Goal: Task Accomplishment & Management: Complete application form

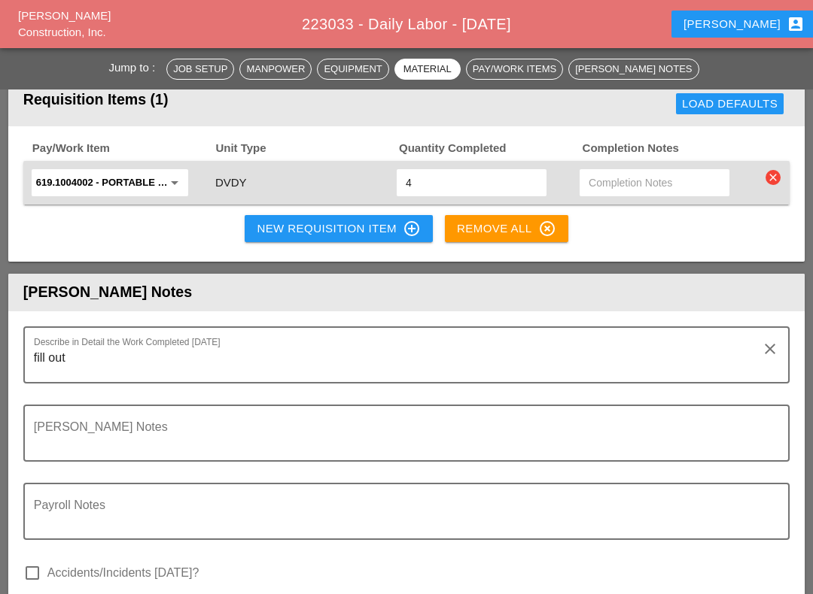
scroll to position [1874, 0]
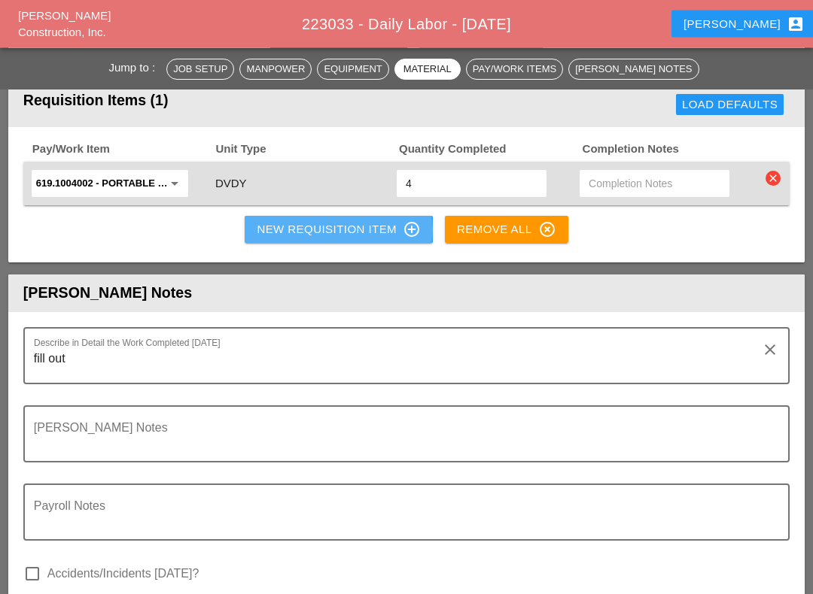
click at [355, 227] on div "New Requisition Item control_point" at bounding box center [339, 230] width 164 height 18
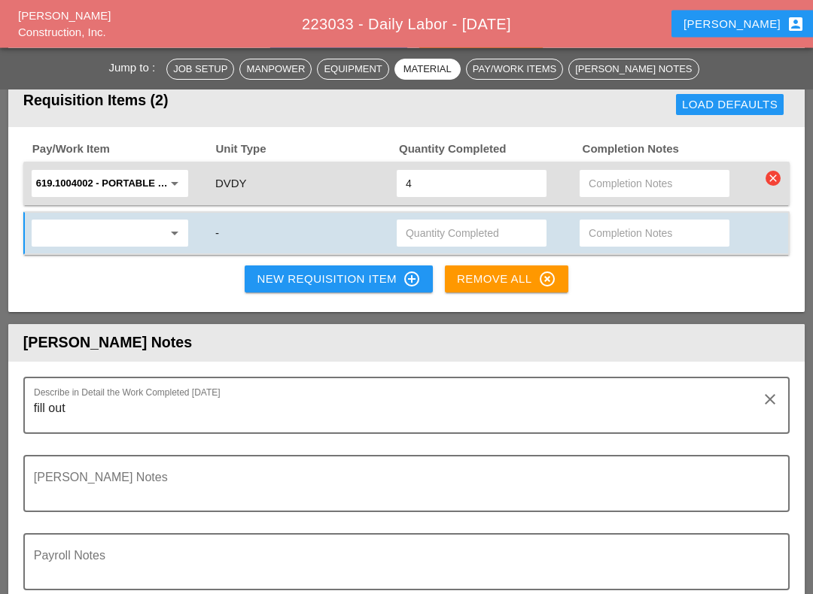
scroll to position [1875, 0]
click at [99, 229] on input "text" at bounding box center [99, 233] width 126 height 24
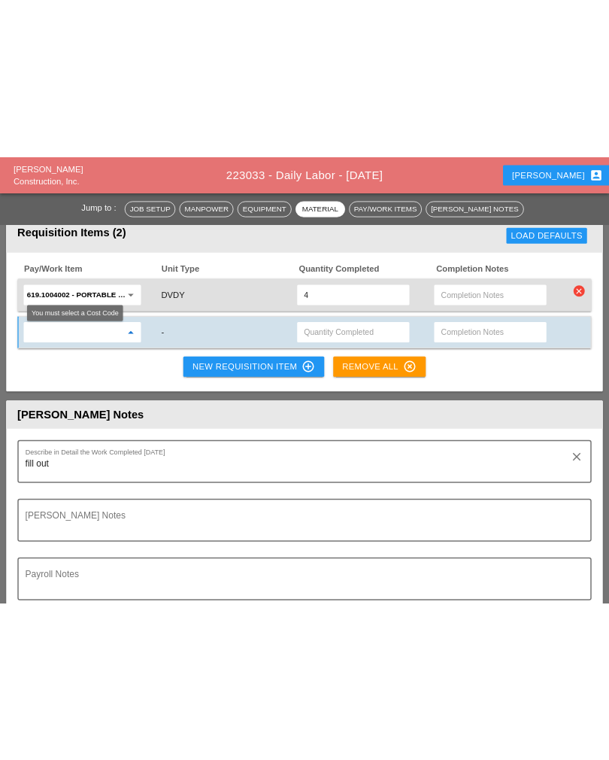
scroll to position [1874, 0]
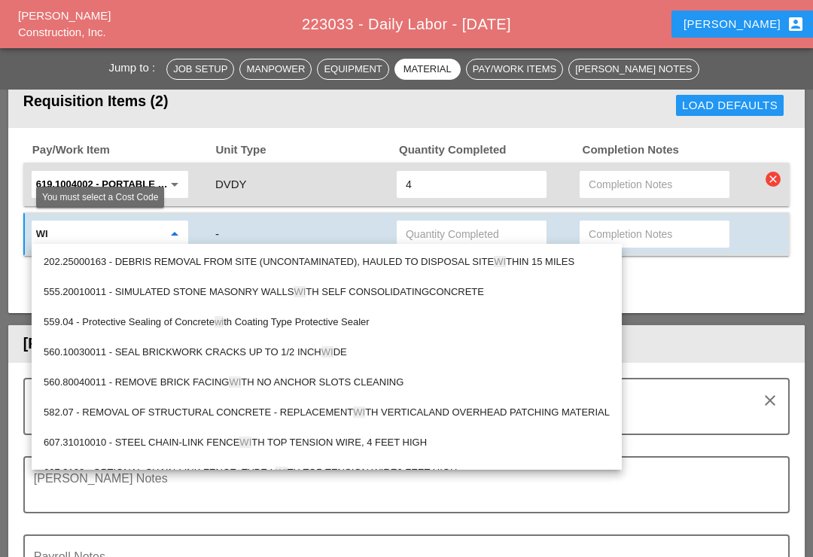
type input "W"
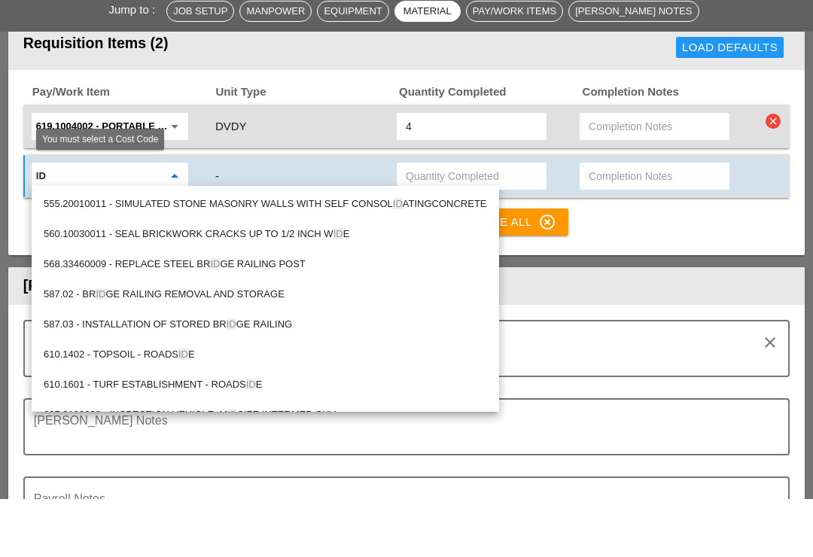
type input "I"
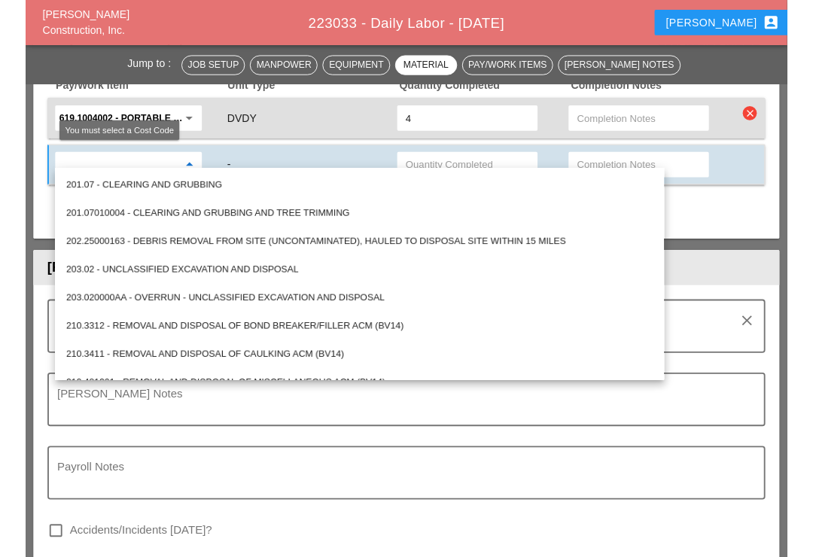
scroll to position [1932, 0]
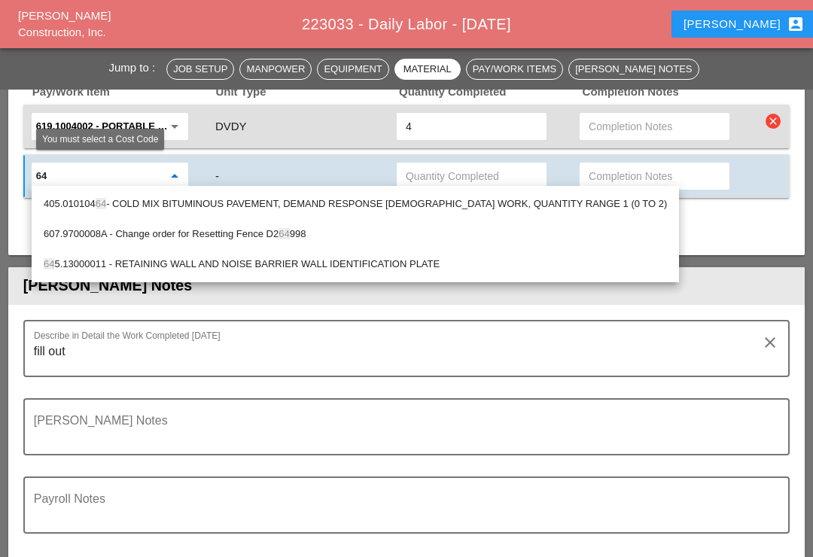
type input "645"
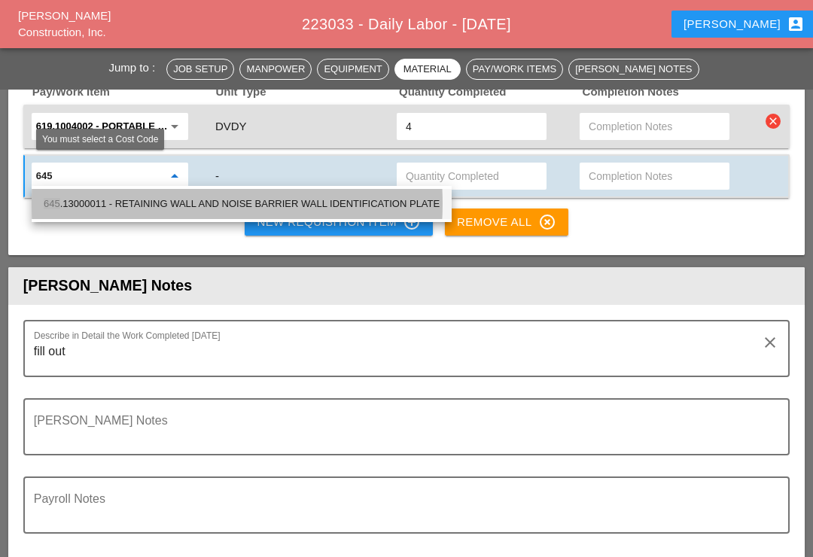
click at [311, 203] on div "645 .13000011 - RETAINING WALL AND NOISE BARRIER WALL IDENTIFICATION PLATE" at bounding box center [242, 204] width 396 height 18
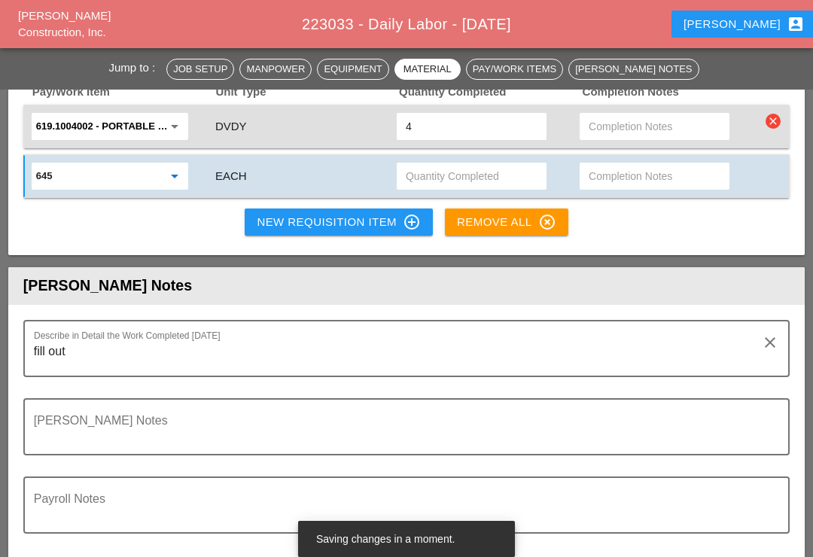
click at [448, 177] on input "text" at bounding box center [471, 176] width 132 height 24
type input "W"
type input "2"
click at [611, 167] on input "text" at bounding box center [654, 176] width 132 height 24
type input "Wall 51"
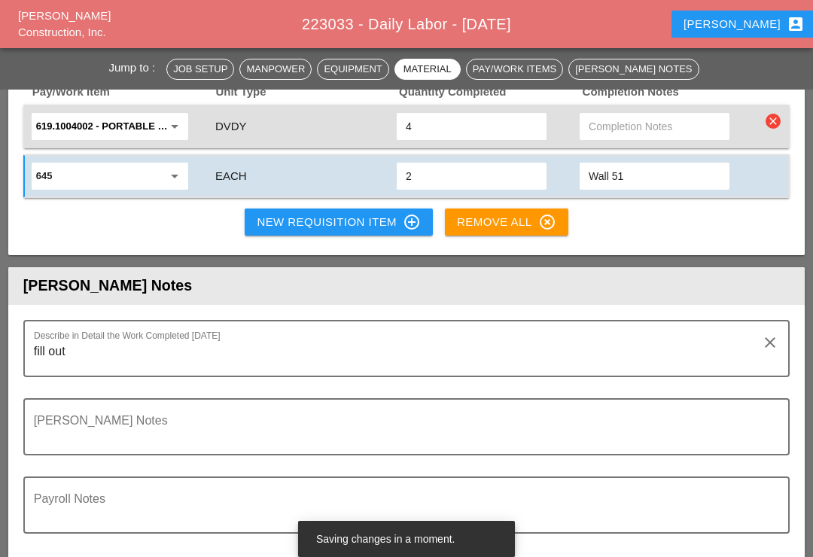
click at [449, 169] on input "2" at bounding box center [471, 176] width 132 height 24
type input "1"
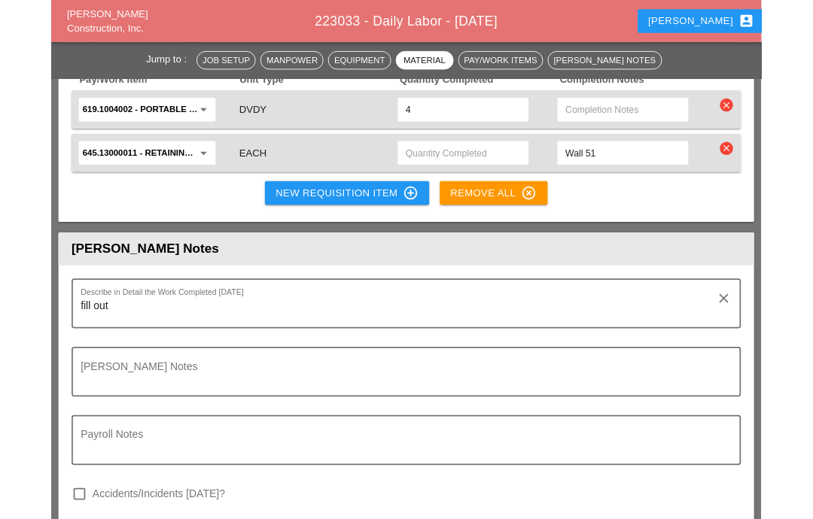
scroll to position [1975, 0]
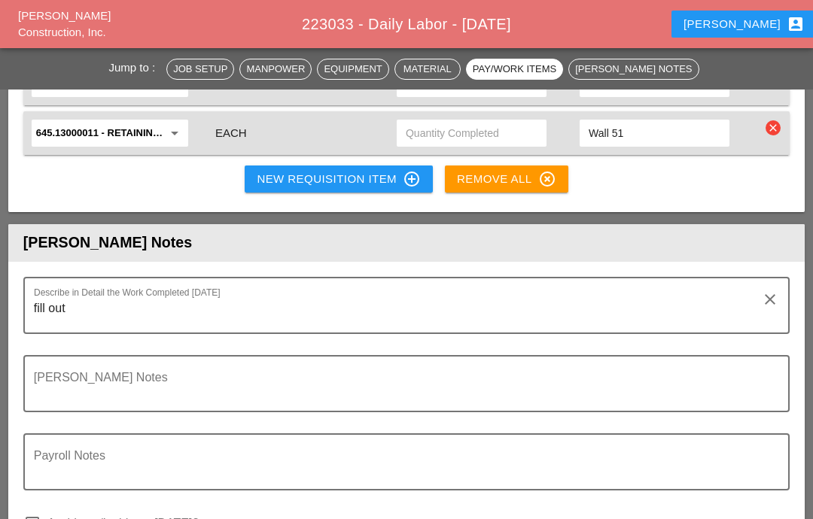
click at [458, 126] on input "text" at bounding box center [471, 133] width 132 height 24
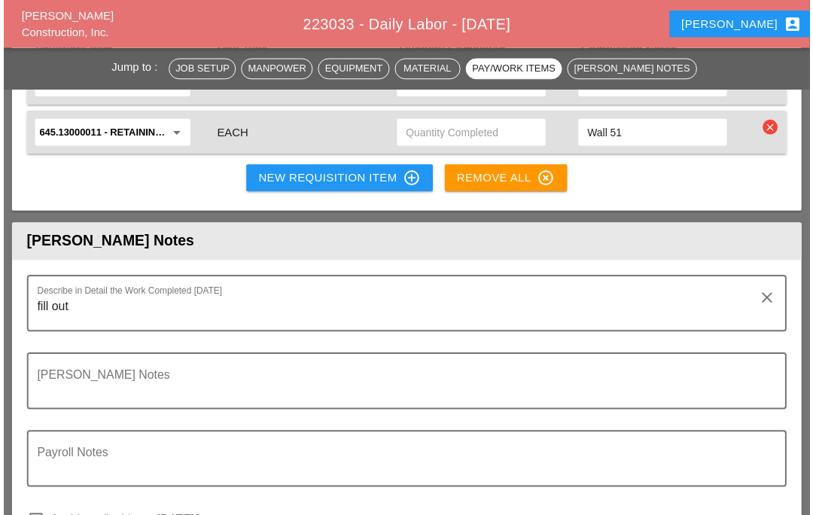
scroll to position [1974, 0]
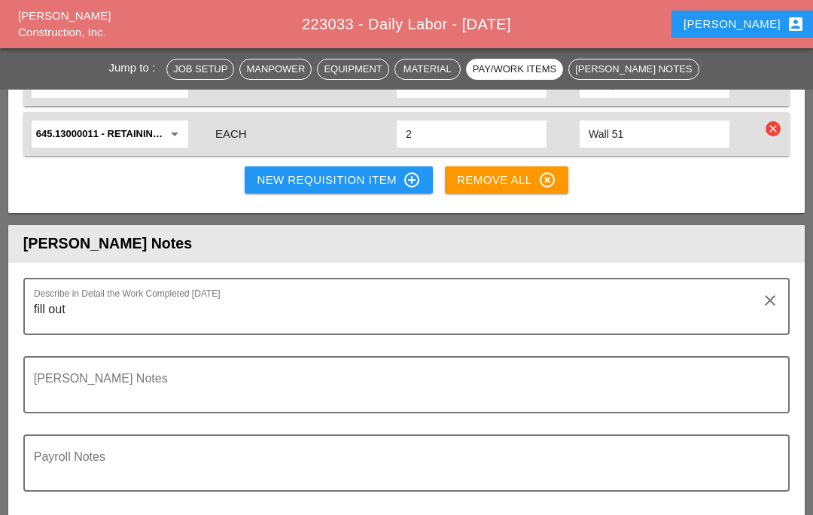
type input "2"
click at [335, 173] on div "New Requisition Item control_point" at bounding box center [339, 180] width 164 height 18
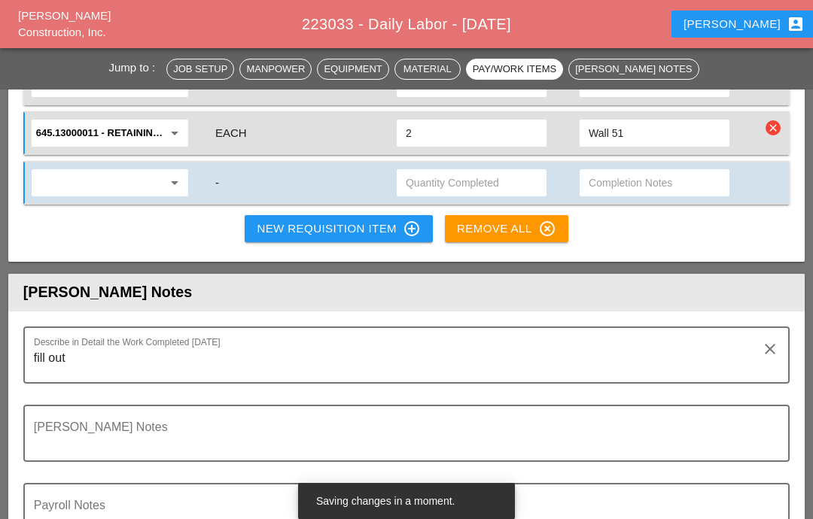
click at [106, 178] on input "text" at bounding box center [99, 183] width 126 height 24
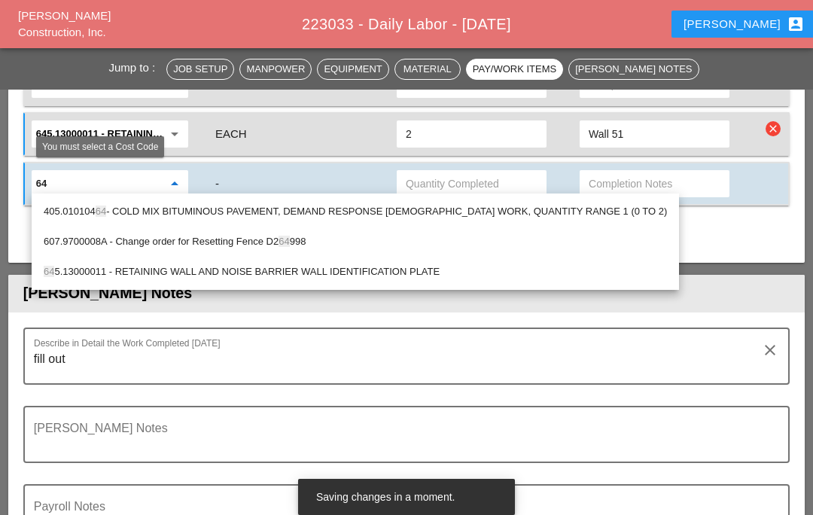
type input "645"
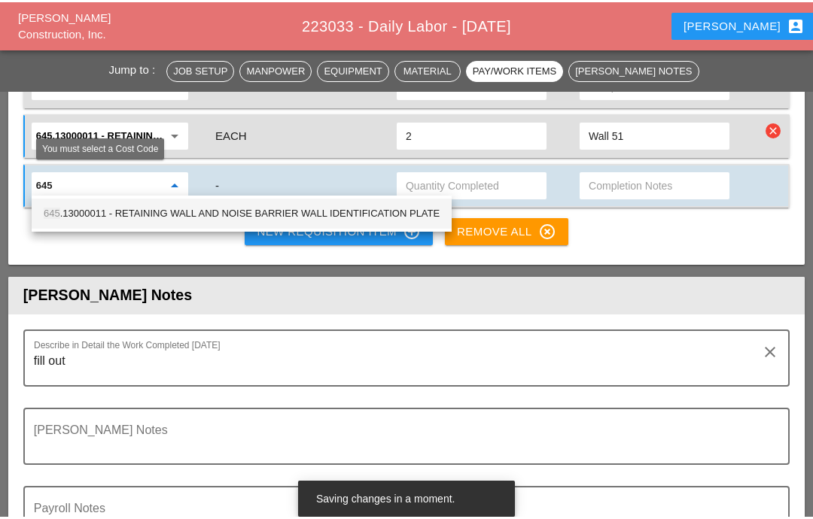
scroll to position [1975, 0]
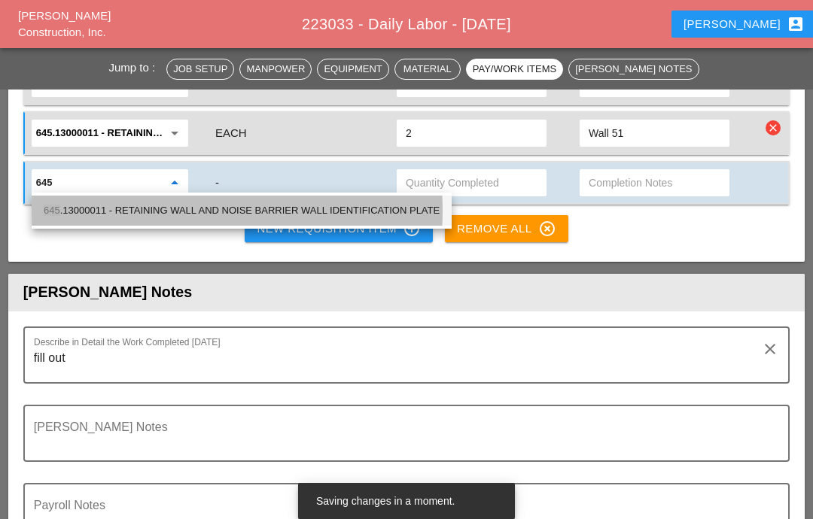
click at [248, 204] on div "645 .13000011 - RETAINING WALL AND NOISE BARRIER WALL IDENTIFICATION PLATE" at bounding box center [242, 211] width 396 height 18
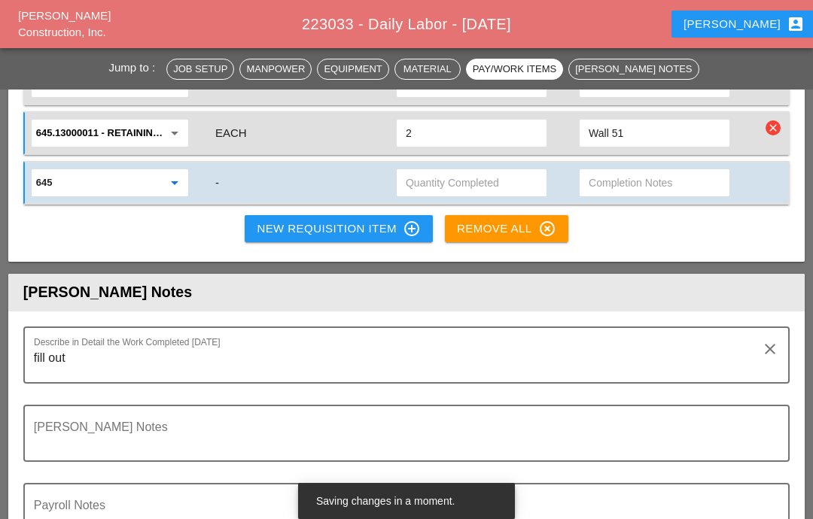
click at [444, 179] on input "text" at bounding box center [471, 183] width 132 height 24
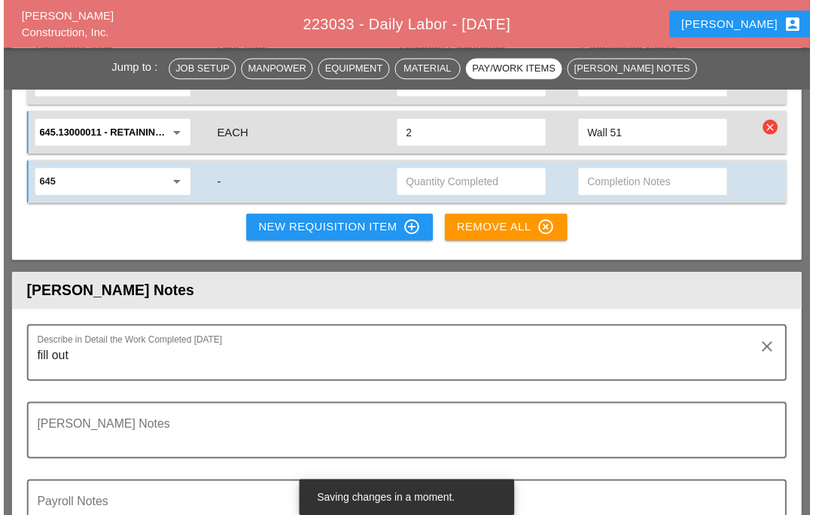
scroll to position [1974, 0]
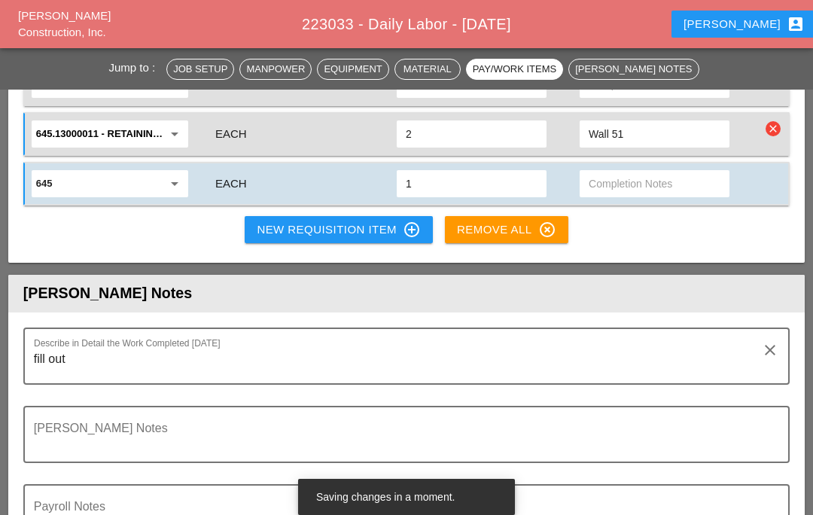
type input "1"
click at [627, 176] on input "text" at bounding box center [654, 184] width 132 height 24
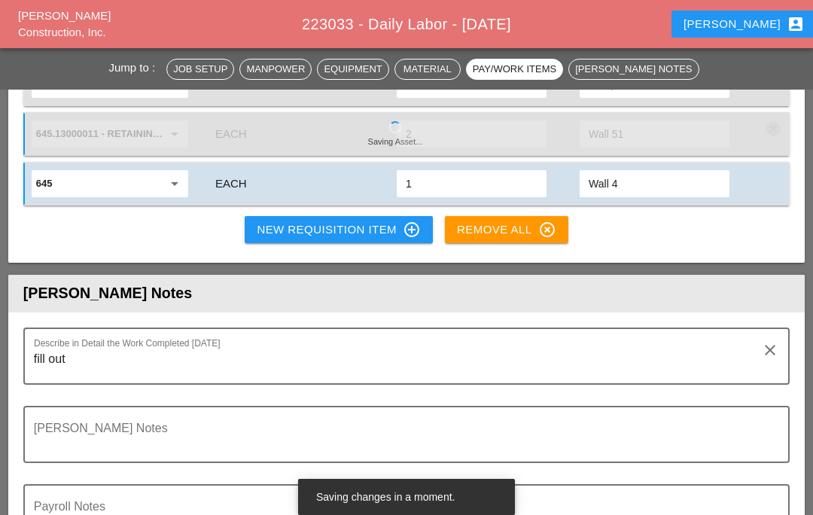
type input "Wall 49"
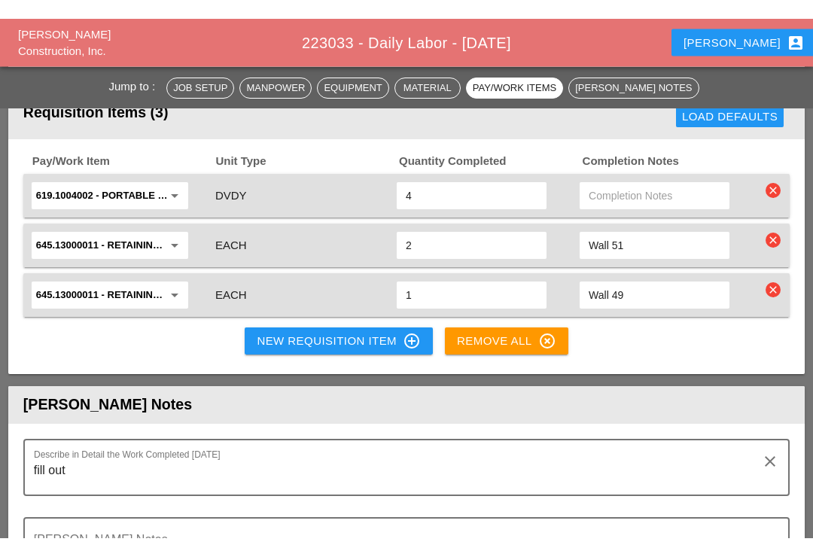
scroll to position [1872, 0]
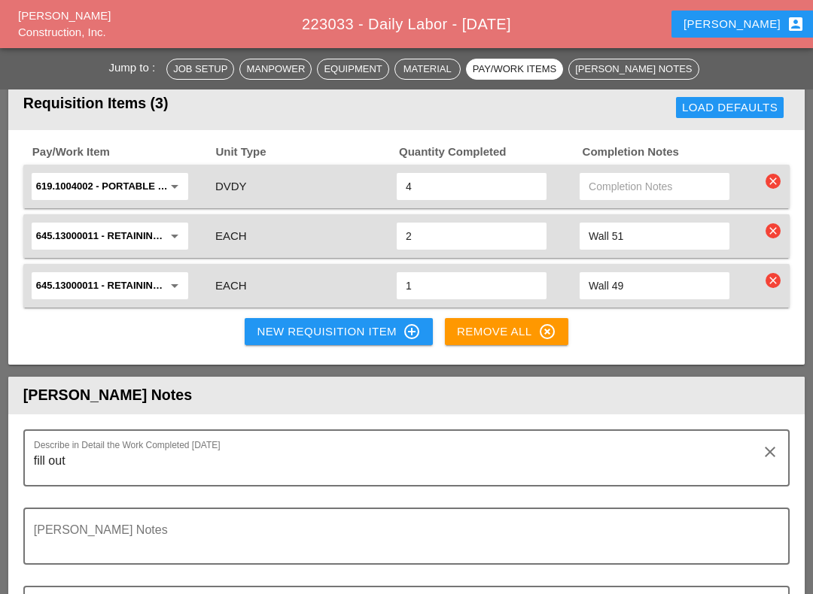
click at [349, 327] on div "New Requisition Item control_point" at bounding box center [339, 332] width 164 height 18
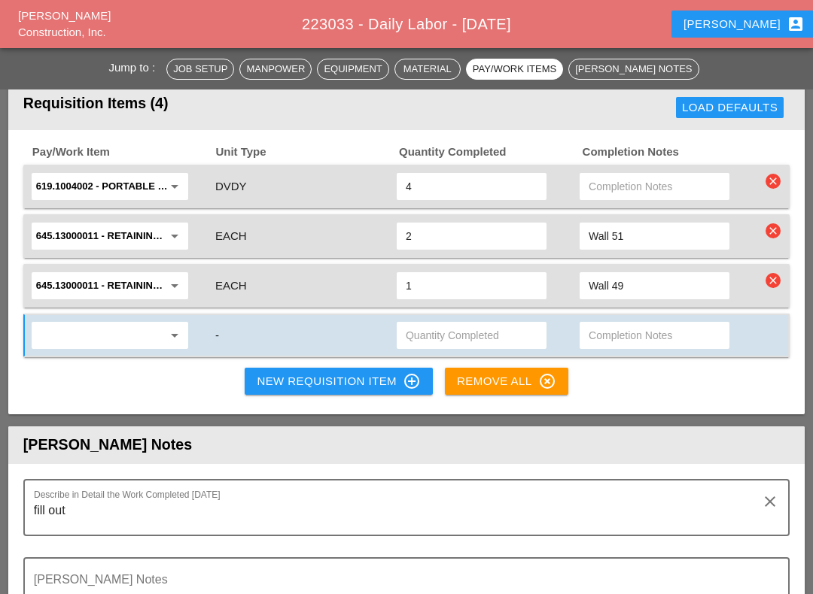
click at [101, 333] on input "text" at bounding box center [99, 335] width 126 height 24
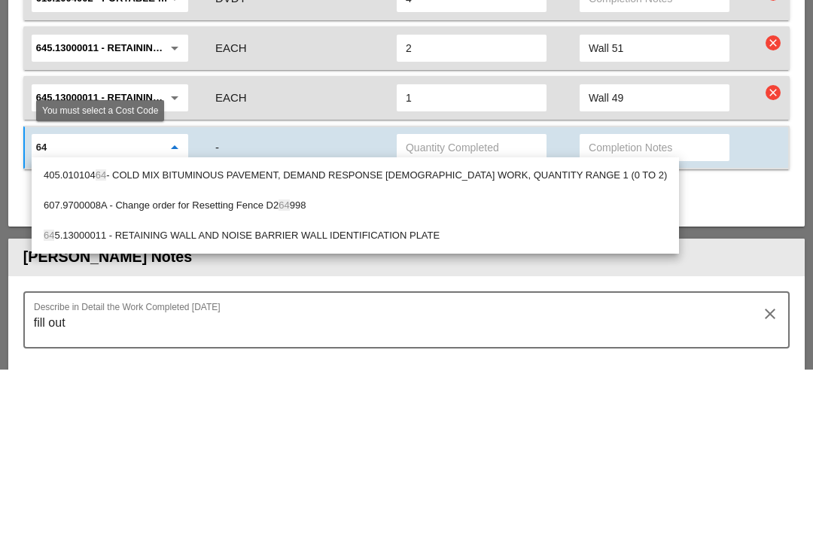
type input "645"
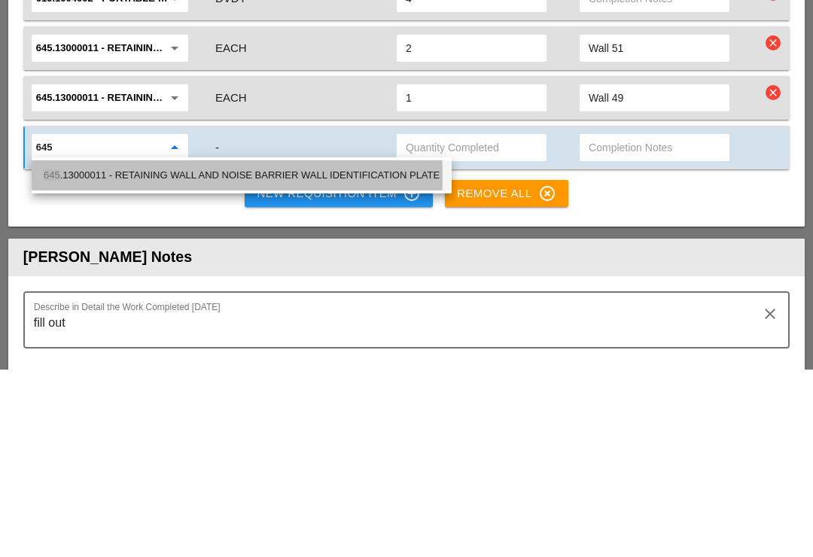
click at [269, 354] on div "645 .13000011 - RETAINING WALL AND NOISE BARRIER WALL IDENTIFICATION PLATE" at bounding box center [242, 363] width 396 height 18
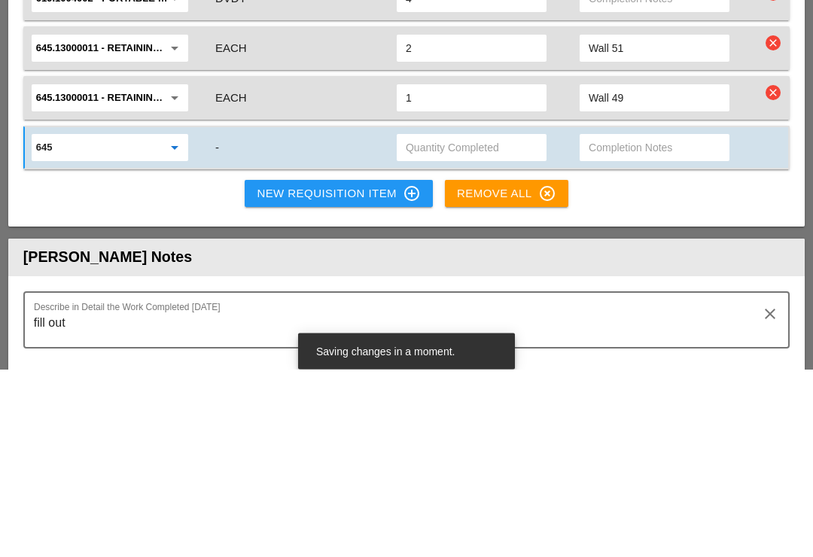
click at [459, 323] on input "text" at bounding box center [471, 335] width 132 height 24
type input "3"
click at [625, 323] on input "text" at bounding box center [654, 335] width 132 height 24
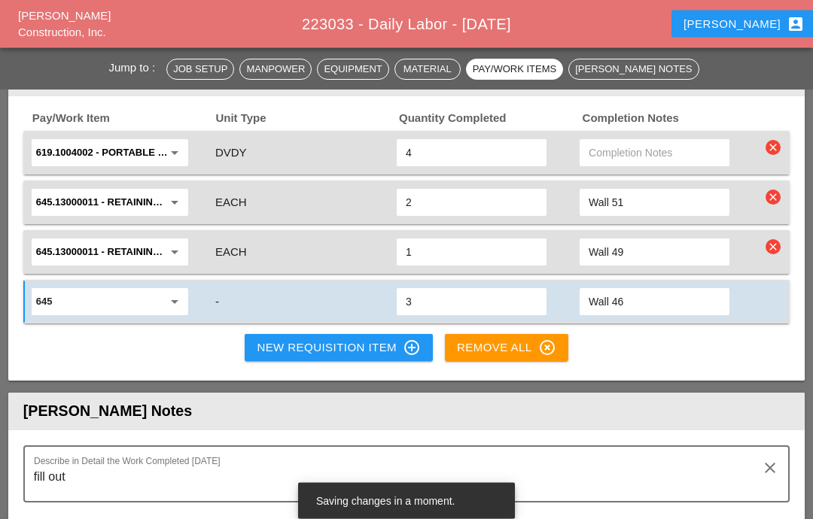
scroll to position [1905, 0]
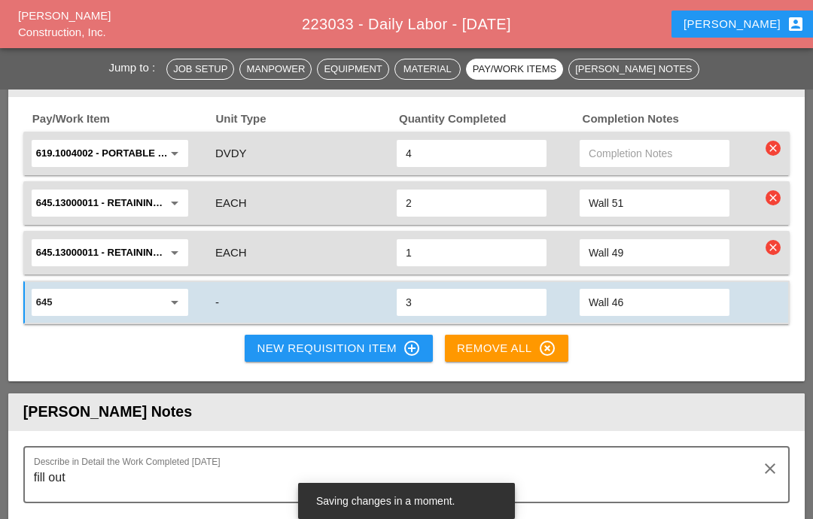
type input "Wall 46"
click at [296, 343] on div "New Requisition Item control_point" at bounding box center [339, 348] width 164 height 18
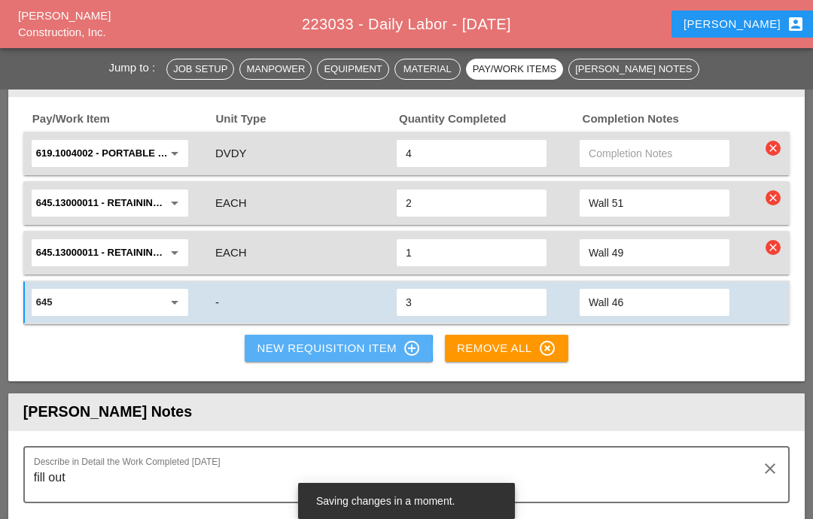
click at [333, 354] on button "New Requisition Item control_point" at bounding box center [339, 348] width 188 height 27
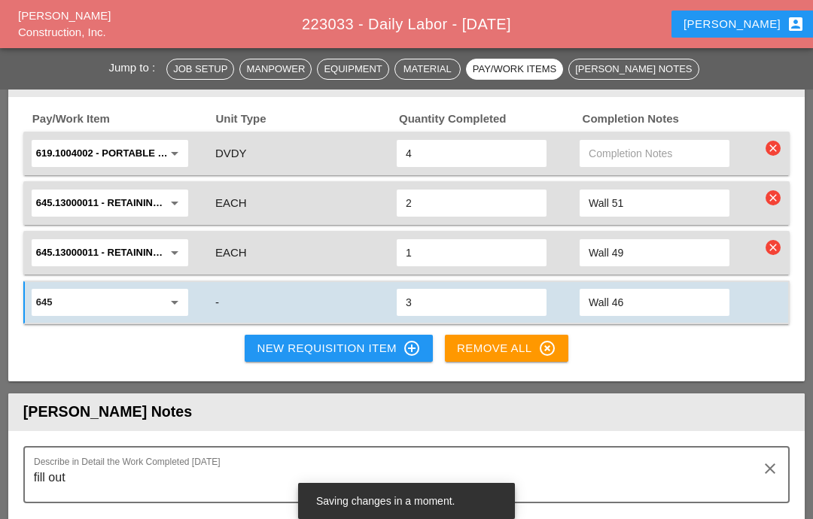
click at [327, 335] on button "New Requisition Item control_point" at bounding box center [339, 348] width 188 height 27
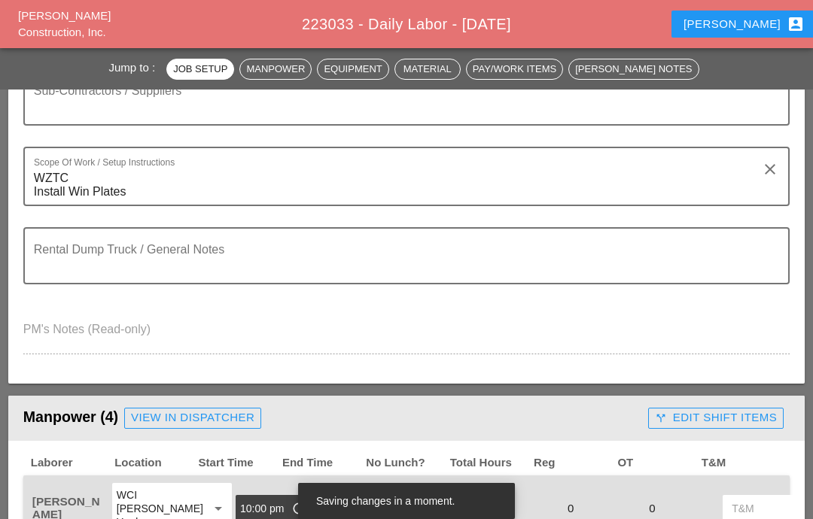
scroll to position [0, 0]
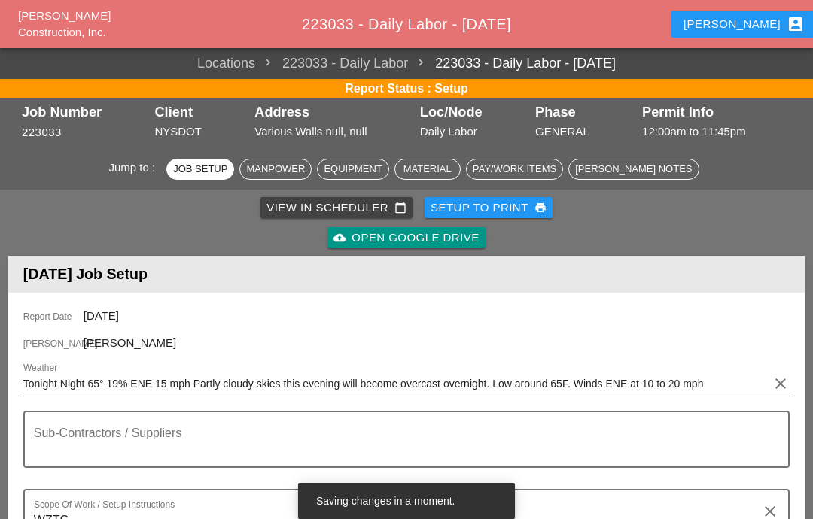
click at [598, 224] on div "cloud_upload Open Google Drive" at bounding box center [406, 238] width 790 height 30
click at [582, 303] on div "Report Date 09/16/2025 Foreman Luca Gambardella Weather Tonight Night 65° 19% E…" at bounding box center [406, 509] width 796 height 433
click at [584, 289] on header "[DATE] Job Setup" at bounding box center [406, 274] width 796 height 37
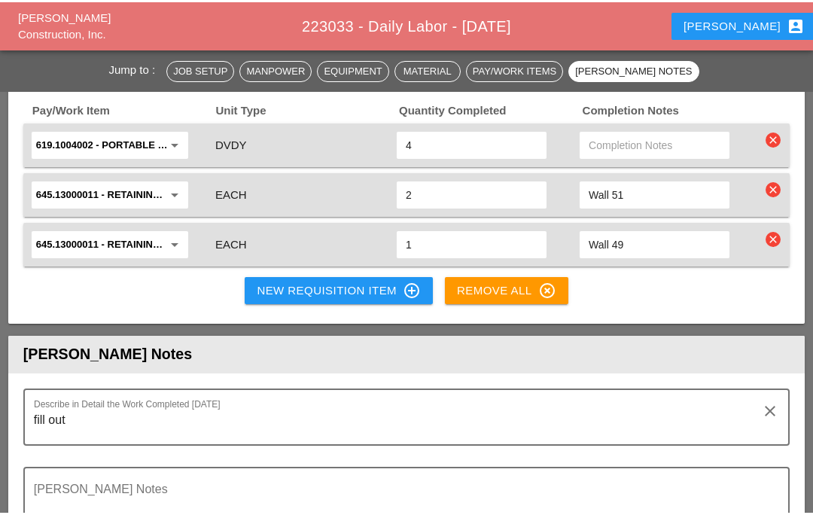
scroll to position [1907, 0]
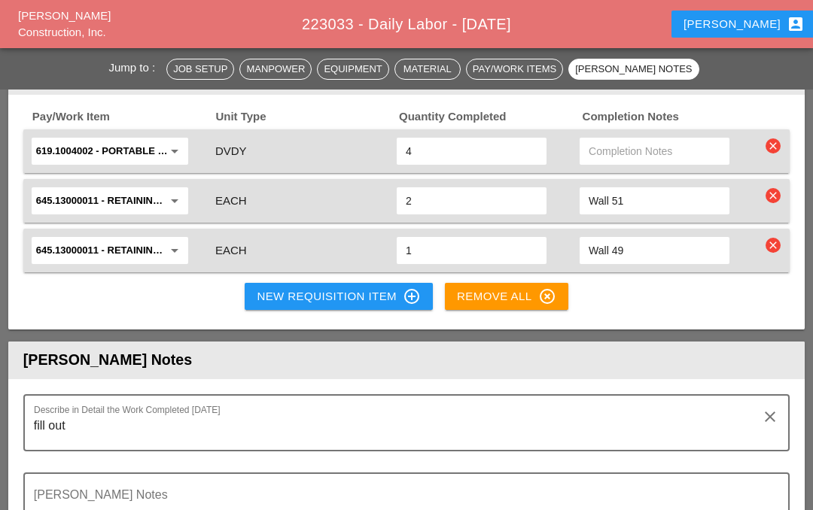
click at [333, 293] on div "New Requisition Item control_point" at bounding box center [339, 296] width 164 height 18
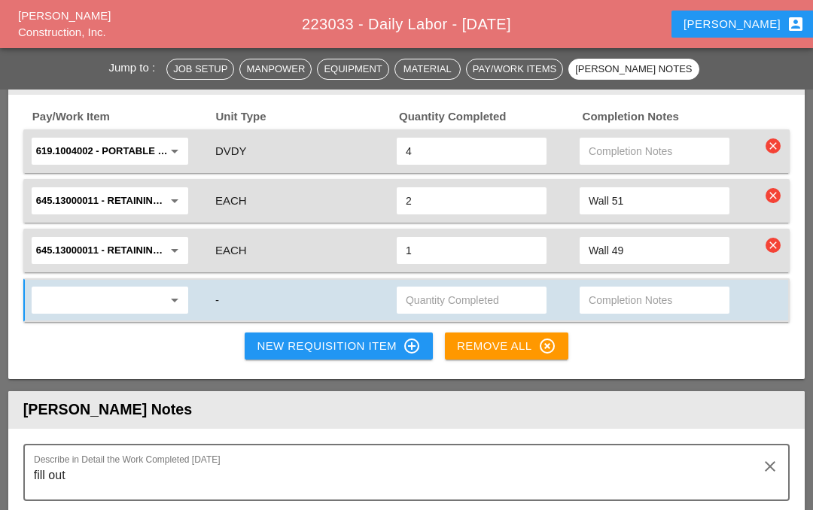
click at [109, 296] on input "text" at bounding box center [99, 300] width 126 height 24
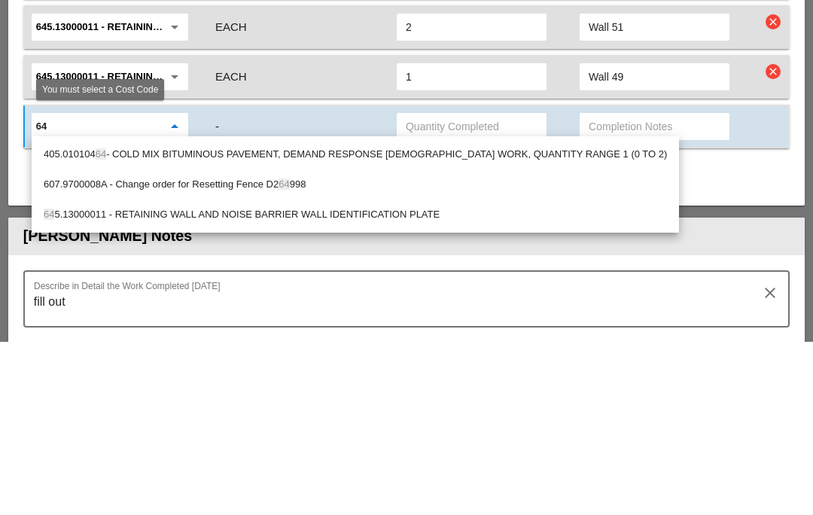
type input "645"
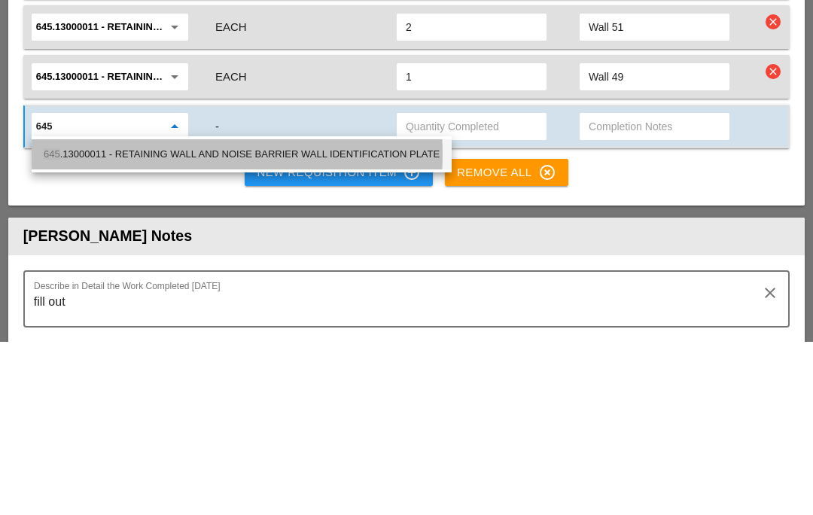
click at [308, 319] on div "645 .13000011 - RETAINING WALL AND NOISE BARRIER WALL IDENTIFICATION PLATE" at bounding box center [242, 328] width 396 height 18
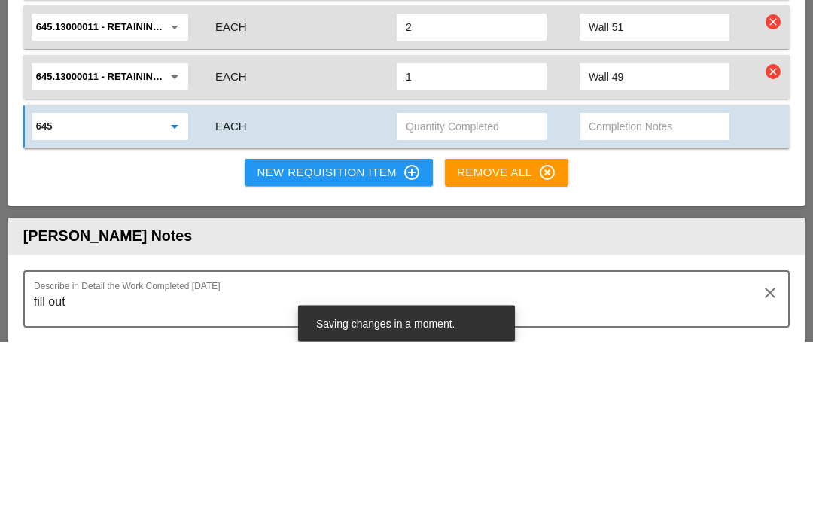
click at [469, 288] on input "text" at bounding box center [471, 300] width 132 height 24
type input "1"
click at [624, 288] on input "text" at bounding box center [654, 300] width 132 height 24
type input "Wall 47"
click at [351, 333] on button "New Requisition Item control_point" at bounding box center [339, 346] width 188 height 27
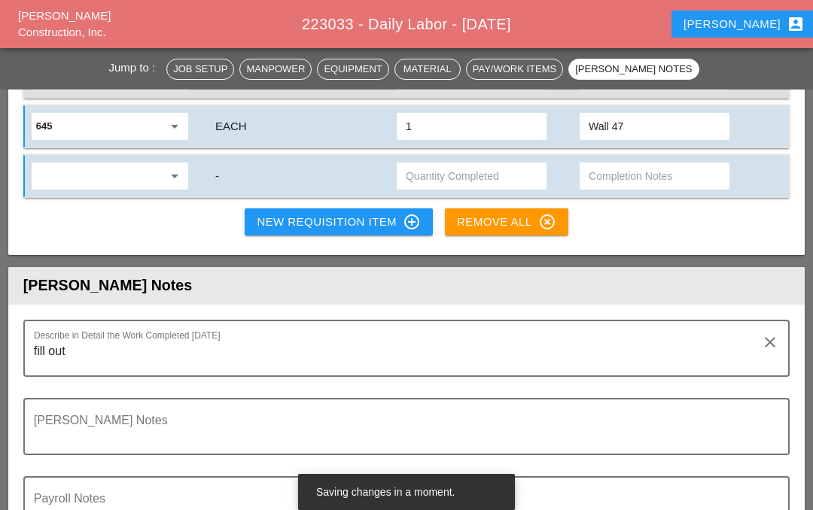
click at [117, 172] on input "text" at bounding box center [99, 176] width 126 height 24
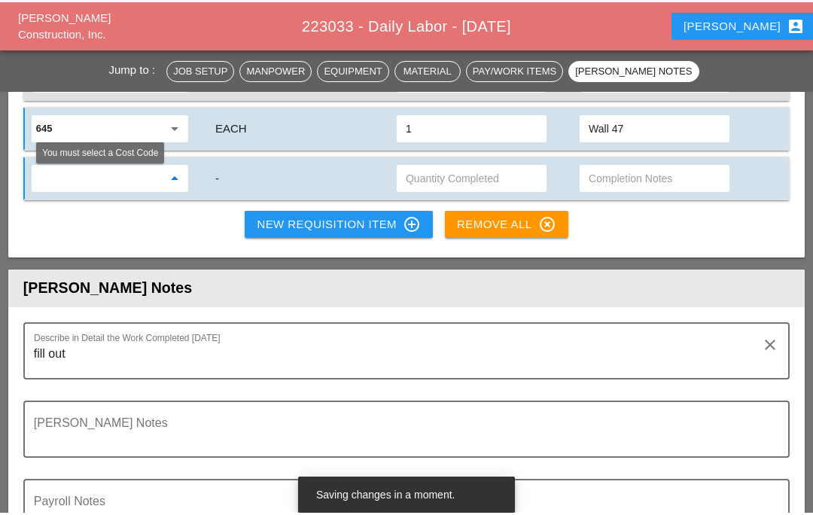
scroll to position [2080, 0]
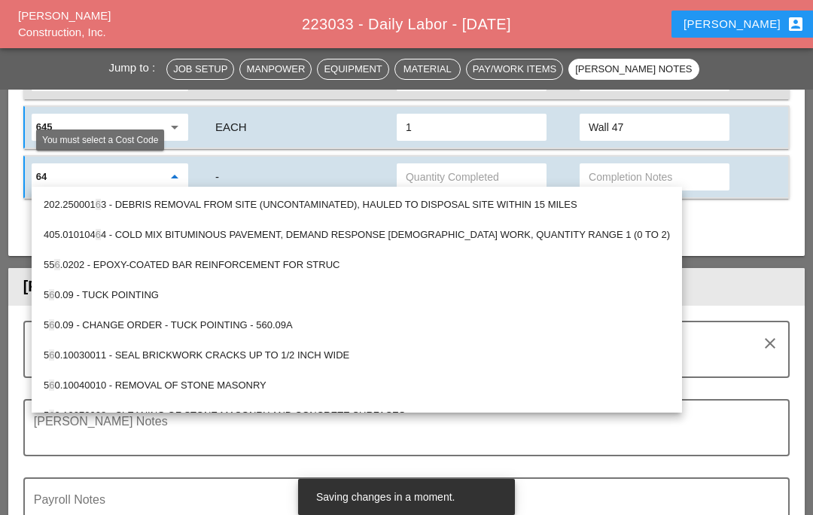
type input "645"
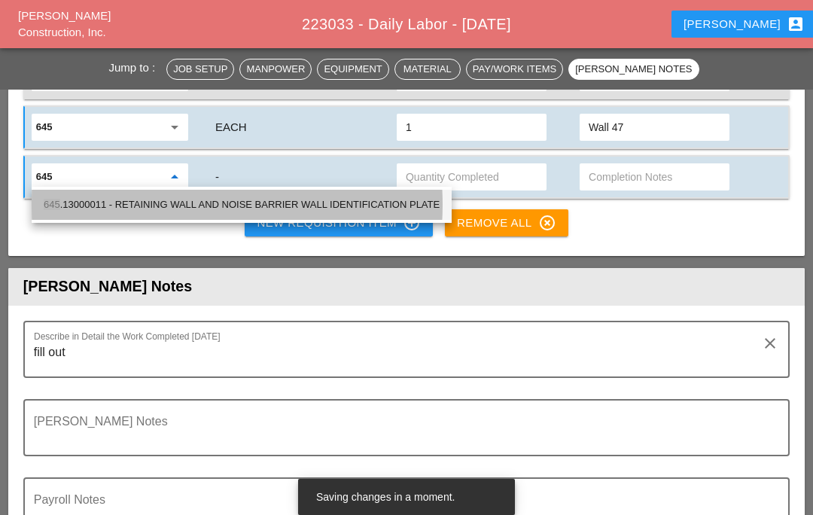
click at [269, 201] on div "645 .13000011 - RETAINING WALL AND NOISE BARRIER WALL IDENTIFICATION PLATE" at bounding box center [242, 205] width 396 height 18
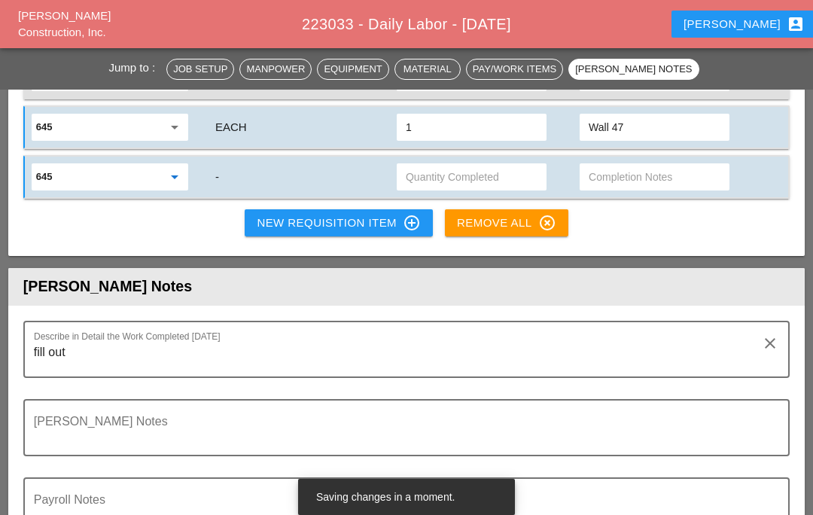
click at [460, 165] on input "text" at bounding box center [471, 177] width 132 height 24
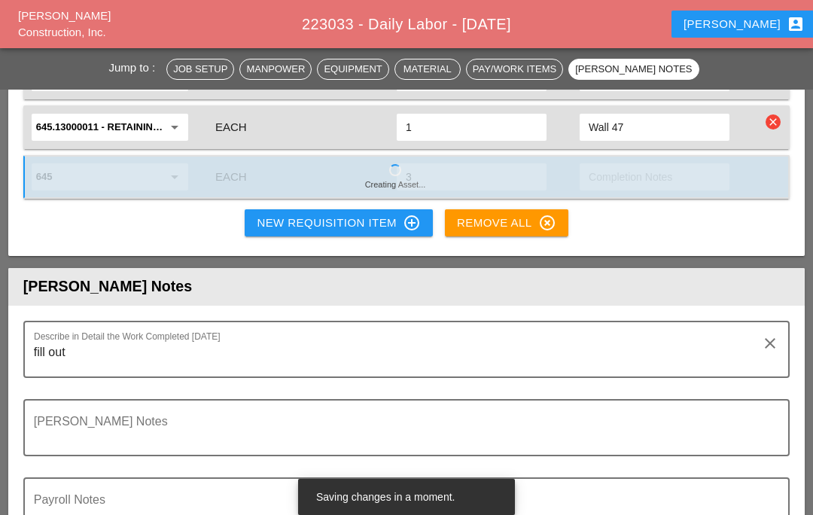
type input "3"
click at [625, 174] on input "text" at bounding box center [654, 177] width 132 height 24
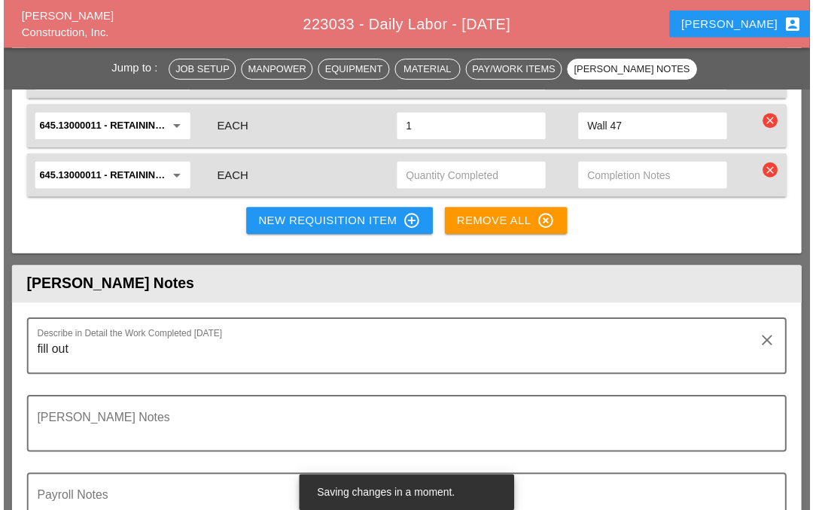
scroll to position [2081, 0]
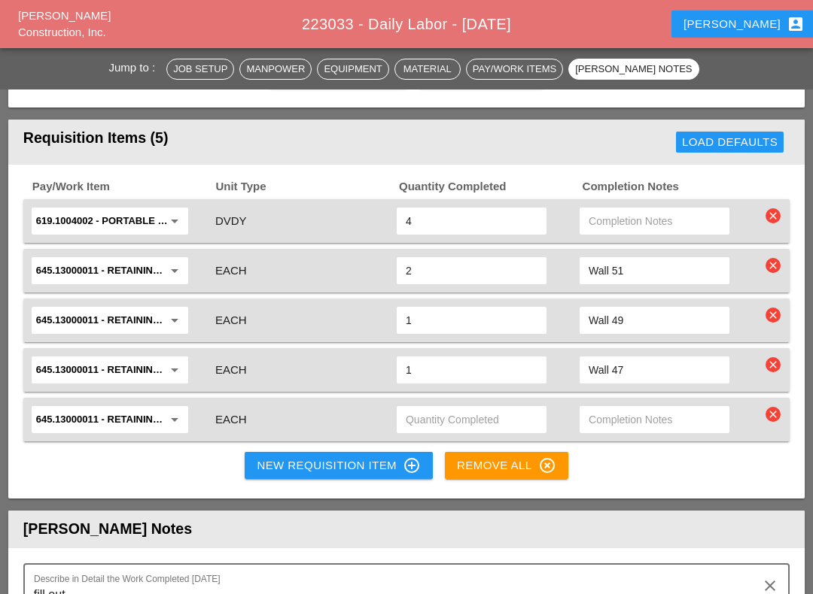
click at [635, 421] on input "text" at bounding box center [654, 420] width 132 height 24
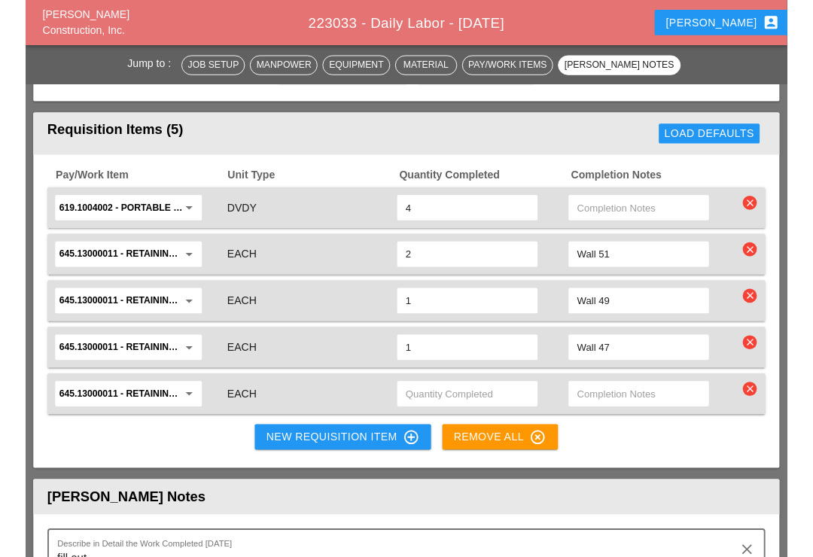
scroll to position [1839, 0]
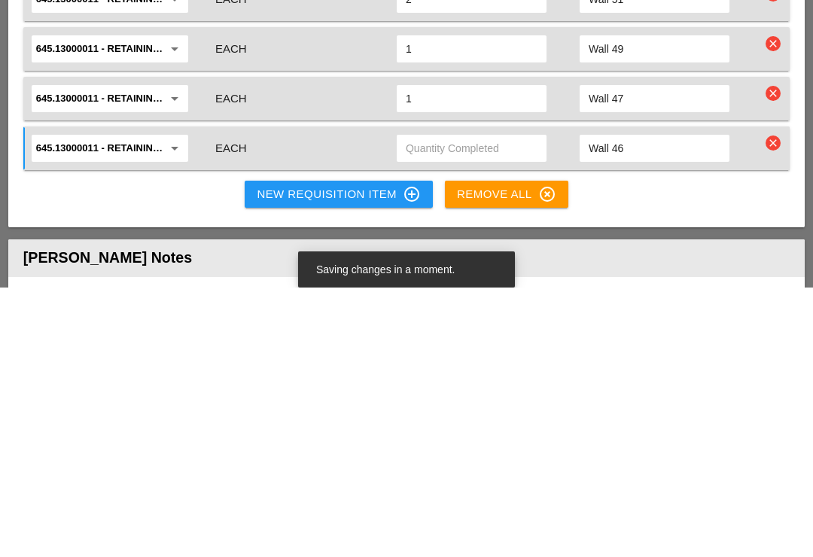
type input "Wall 46"
click at [451, 405] on input "text" at bounding box center [471, 417] width 132 height 24
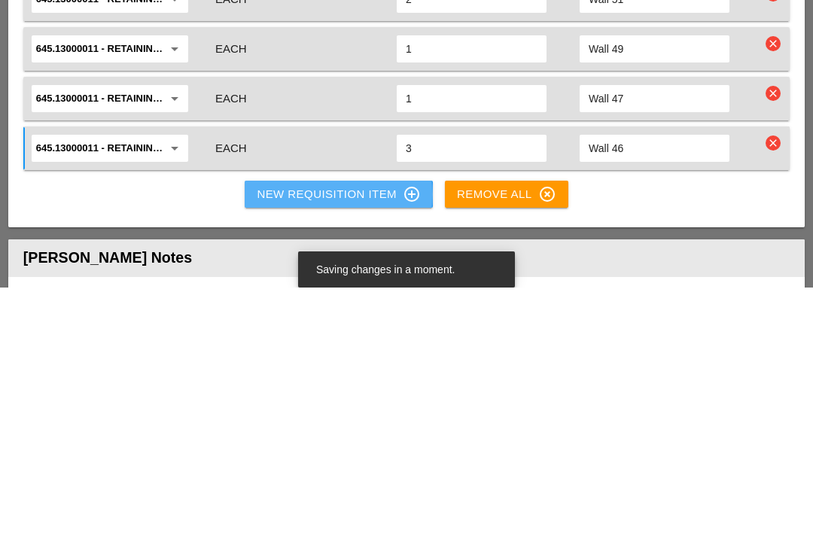
type input "3"
click at [339, 454] on div "New Requisition Item control_point" at bounding box center [339, 463] width 164 height 18
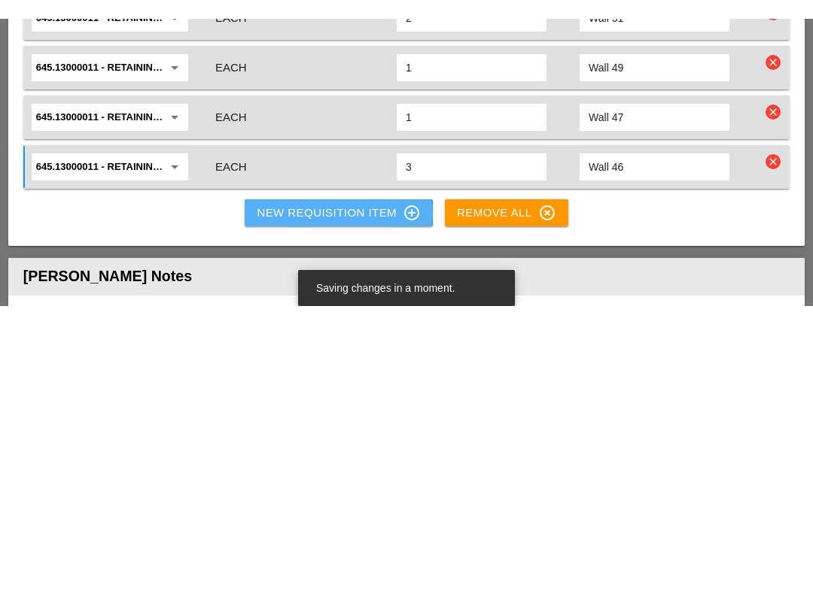
scroll to position [2109, 0]
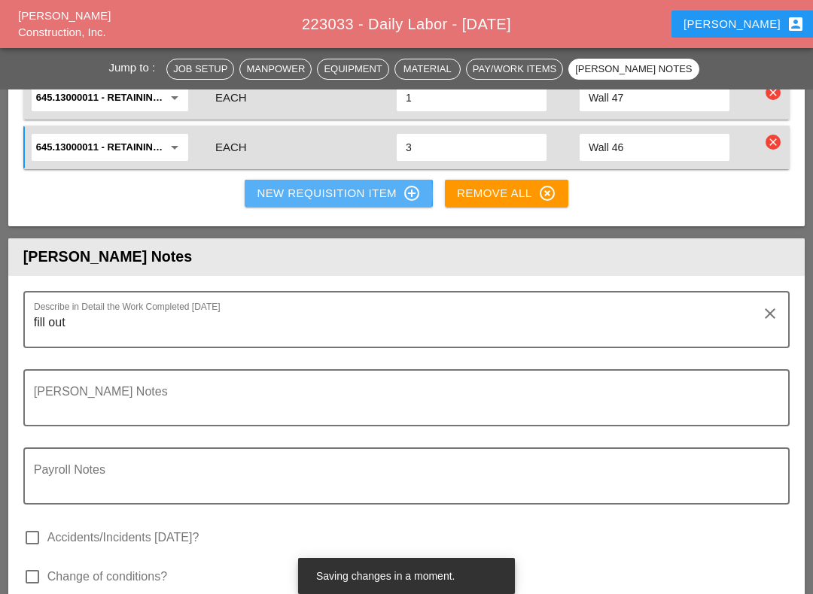
click at [330, 189] on div "New Requisition Item control_point" at bounding box center [339, 193] width 164 height 18
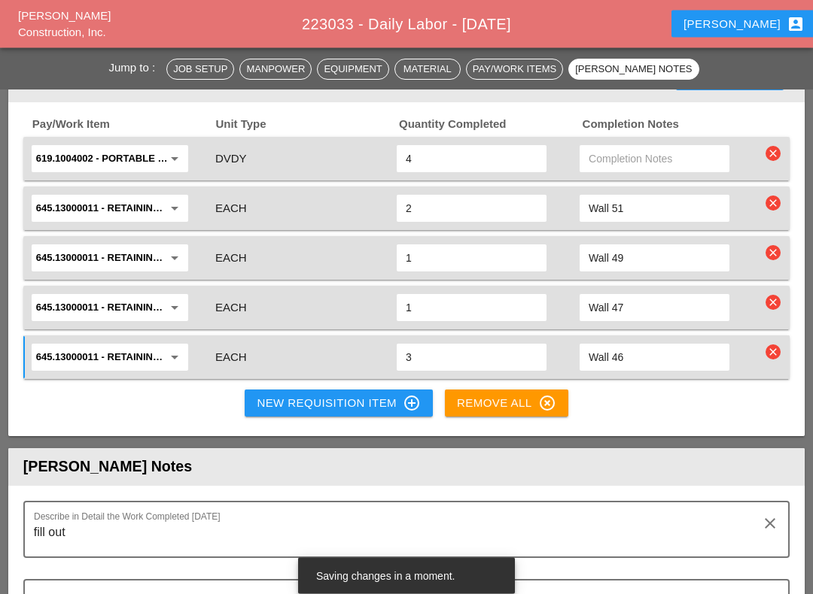
scroll to position [1896, 0]
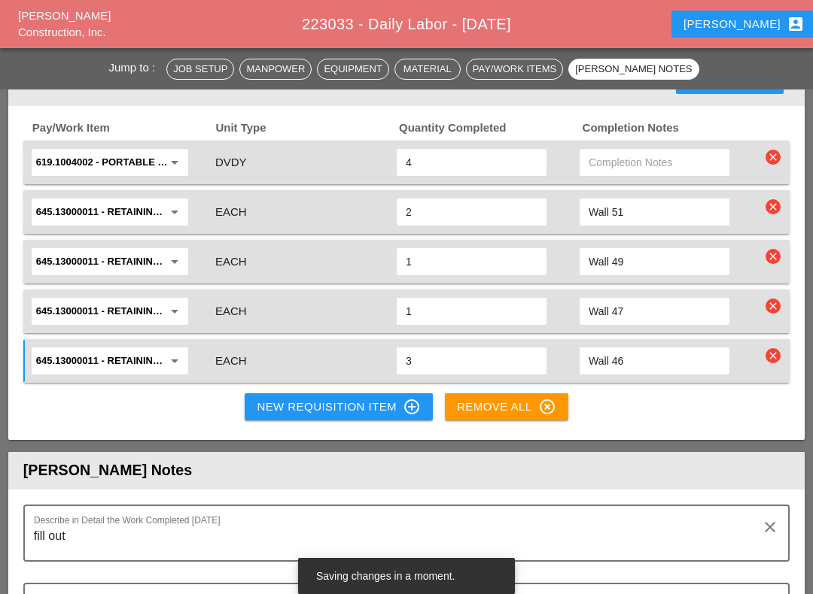
click at [348, 409] on div "New Requisition Item control_point" at bounding box center [339, 407] width 164 height 18
click at [356, 406] on div "New Requisition Item control_point" at bounding box center [339, 407] width 164 height 18
click at [355, 406] on div "New Requisition Item control_point" at bounding box center [339, 407] width 164 height 18
click at [360, 405] on div "New Requisition Item control_point" at bounding box center [339, 407] width 164 height 18
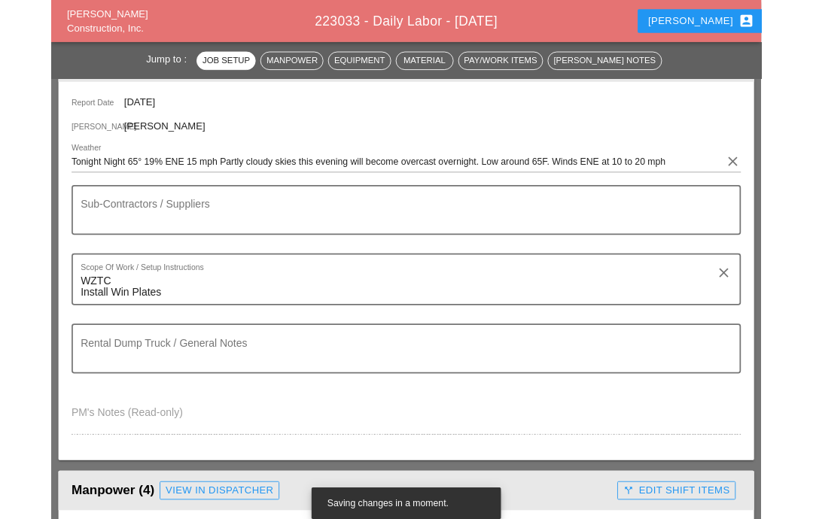
scroll to position [0, 0]
